Goal: Task Accomplishment & Management: Manage account settings

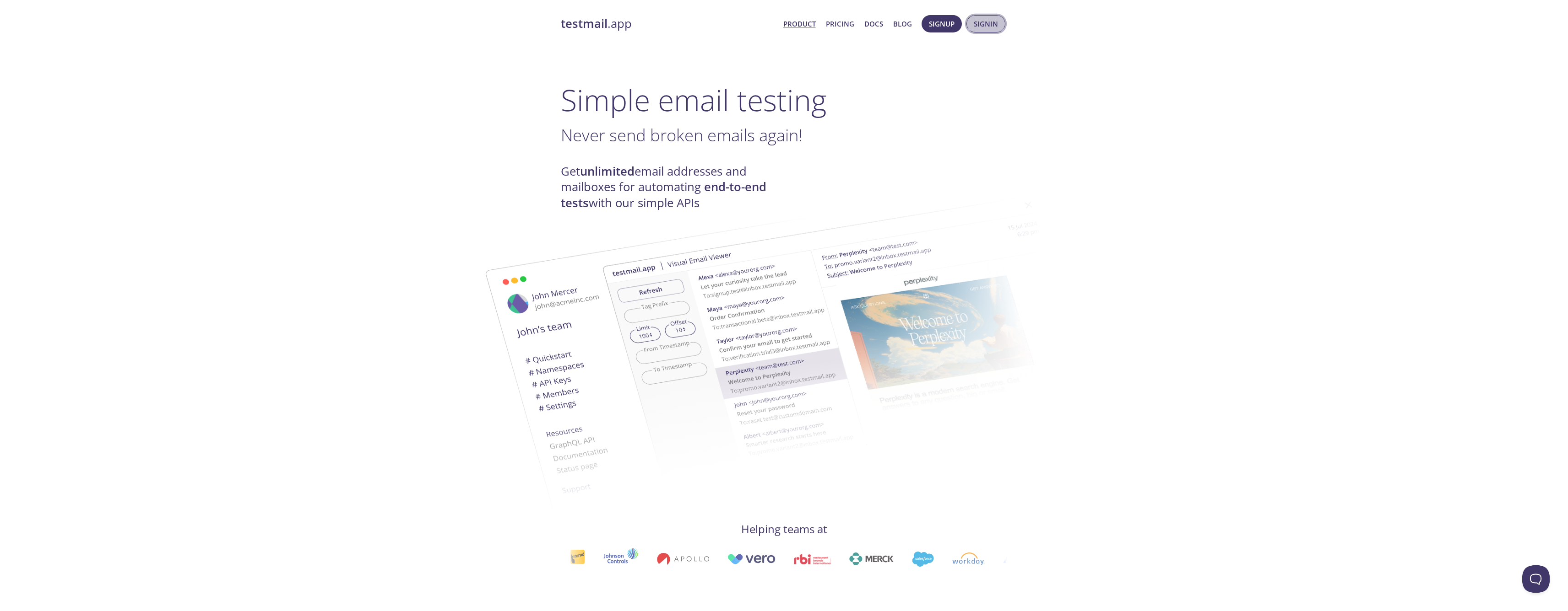
click at [981, 19] on span "Signin" at bounding box center [986, 23] width 24 height 12
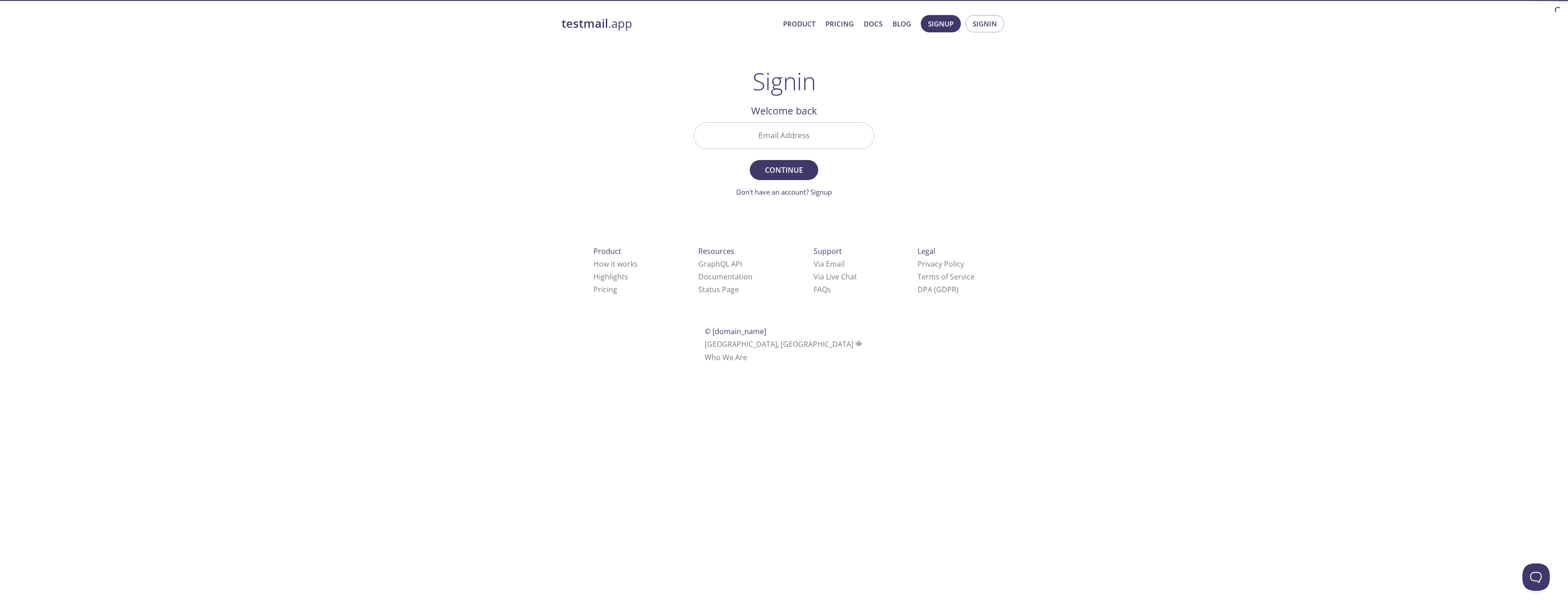
click at [780, 141] on input "Email Address" at bounding box center [783, 135] width 180 height 26
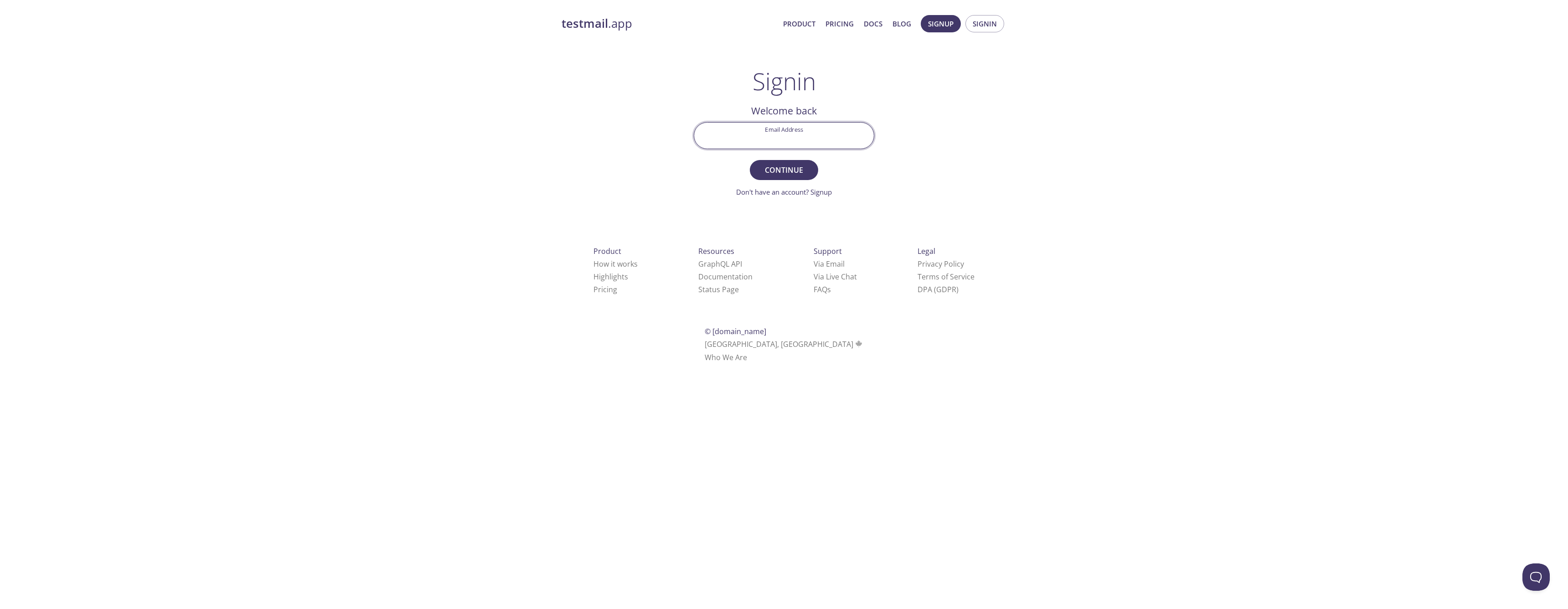
type input "fharrison@tandemdiabetes.com"
click at [796, 174] on span "Continue" at bounding box center [783, 170] width 48 height 13
click at [825, 139] on input "Signin Security Code" at bounding box center [783, 135] width 180 height 26
type input "f"
